Goal: Task Accomplishment & Management: Manage account settings

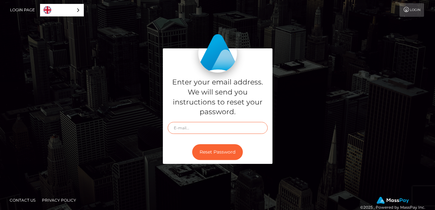
type input "[EMAIL_ADDRESS][DOMAIN_NAME]"
drag, startPoint x: 173, startPoint y: 128, endPoint x: 225, endPoint y: 129, distance: 52.0
click at [225, 129] on input "[EMAIL_ADDRESS][DOMAIN_NAME]" at bounding box center [218, 128] width 100 height 12
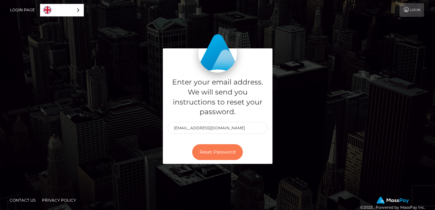
click at [204, 152] on button "Reset Password" at bounding box center [217, 152] width 51 height 16
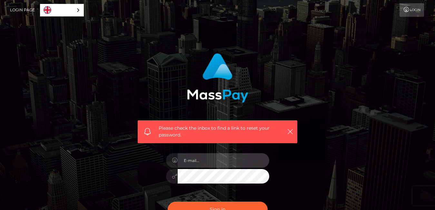
type input "[EMAIL_ADDRESS][DOMAIN_NAME]"
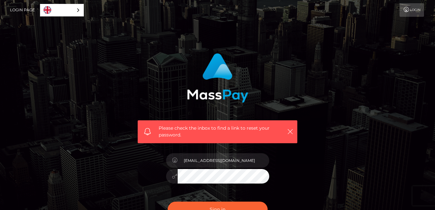
click at [405, 8] on icon at bounding box center [406, 9] width 7 height 5
